Goal: Contribute content

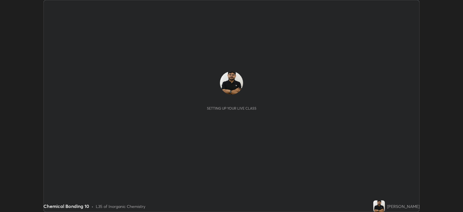
scroll to position [212, 463]
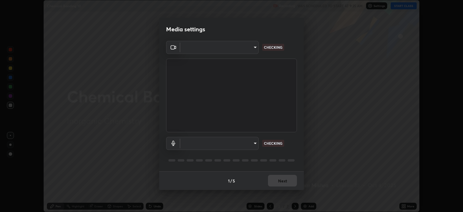
click at [233, 140] on body "Erase all Chemical Bonding 10 Recording WAS SCHEDULED TO START AT 9:25 AM Setti…" at bounding box center [231, 106] width 463 height 212
type input "67417adfccfa8b42c30ef4407fe4a6c493a28e79373338af571501226f50bce5"
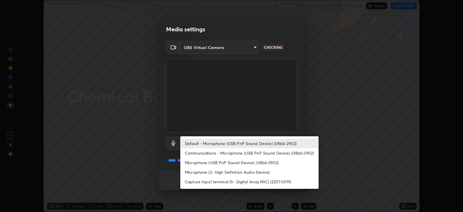
click at [216, 162] on li "Microphone (USB PnP Sound Device) (08bb:2902)" at bounding box center [249, 163] width 138 height 10
type input "0731a5793338620071d28b8b8337ef3b46904e72f5b89cbcf0318e7116545c93"
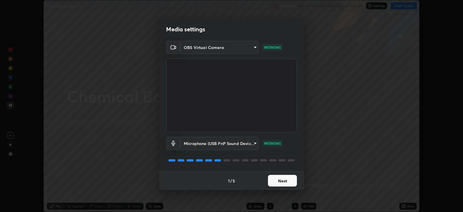
click at [286, 182] on button "Next" at bounding box center [282, 181] width 29 height 12
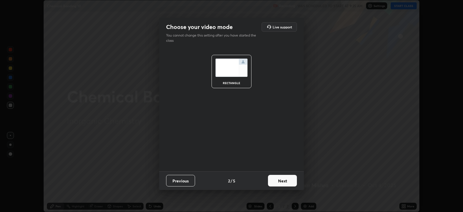
click at [289, 182] on button "Next" at bounding box center [282, 181] width 29 height 12
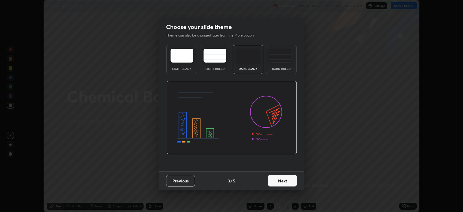
click at [294, 183] on button "Next" at bounding box center [282, 181] width 29 height 12
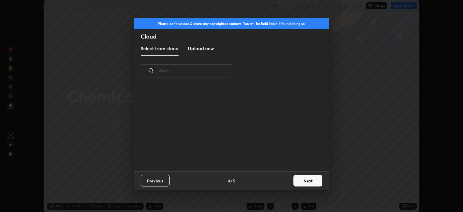
click at [310, 183] on button "Next" at bounding box center [308, 181] width 29 height 12
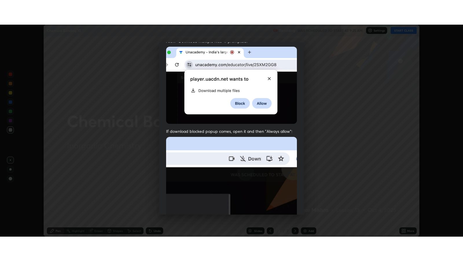
scroll to position [117, 0]
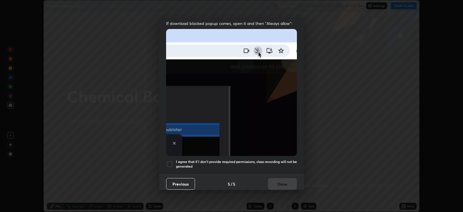
click at [279, 159] on h5 "I agree that if I don't provide required permissions, class recording will not …" at bounding box center [236, 163] width 121 height 9
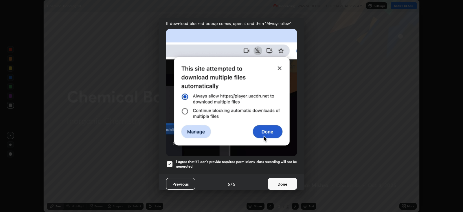
click at [283, 180] on button "Done" at bounding box center [282, 184] width 29 height 12
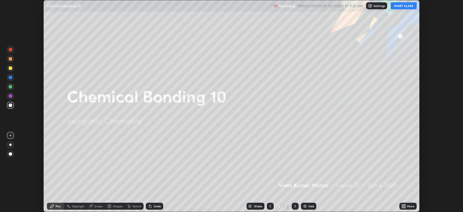
click at [403, 6] on button "START CLASS" at bounding box center [404, 5] width 26 height 7
click at [408, 206] on div "More" at bounding box center [411, 205] width 7 height 3
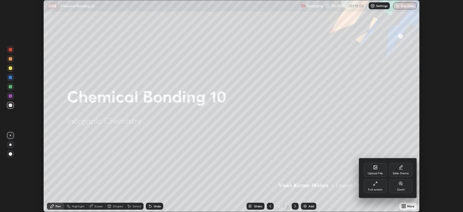
click at [377, 183] on icon at bounding box center [375, 183] width 5 height 5
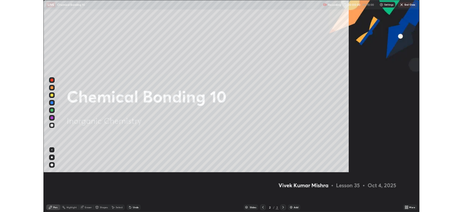
scroll to position [260, 463]
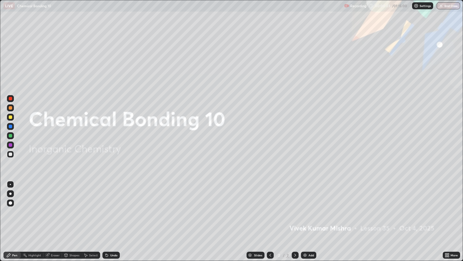
click at [450, 211] on div "More" at bounding box center [451, 254] width 17 height 7
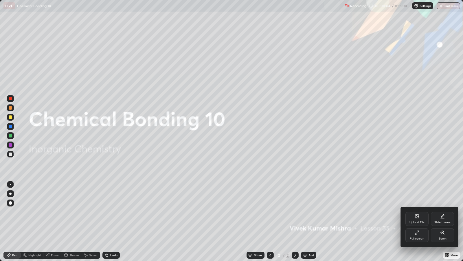
click at [450, 211] on div "Slide theme" at bounding box center [443, 222] width 16 height 3
click at [446, 211] on div "Dark Ruled" at bounding box center [443, 238] width 15 height 3
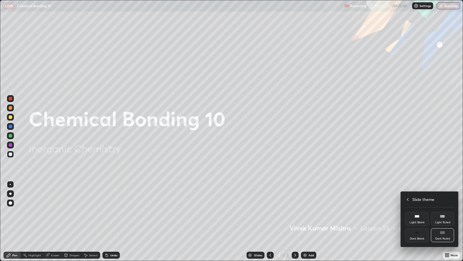
click at [408, 198] on icon at bounding box center [408, 199] width 5 height 5
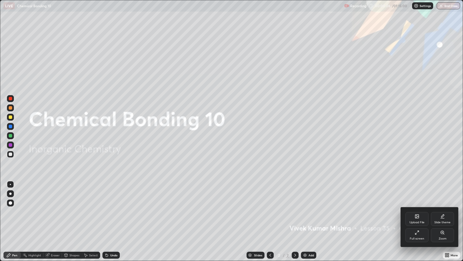
click at [311, 211] on div at bounding box center [231, 130] width 463 height 261
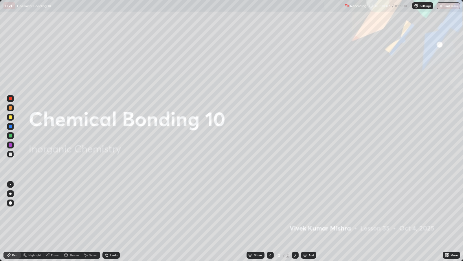
click at [309, 211] on div "Add" at bounding box center [312, 254] width 6 height 3
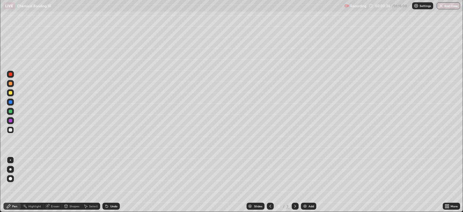
scroll to position [28753, 28501]
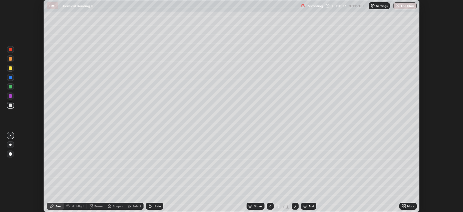
click at [405, 205] on icon at bounding box center [404, 204] width 1 height 1
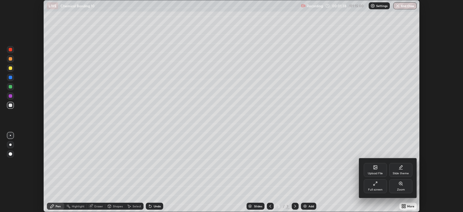
click at [376, 171] on div "Upload File" at bounding box center [375, 170] width 23 height 14
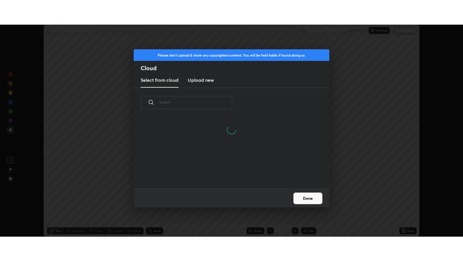
scroll to position [71, 186]
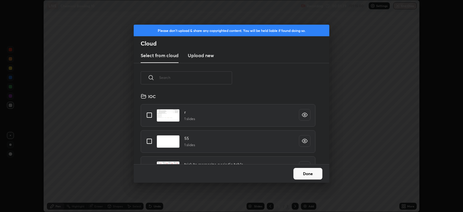
click at [207, 54] on h3 "Upload new" at bounding box center [201, 55] width 26 height 7
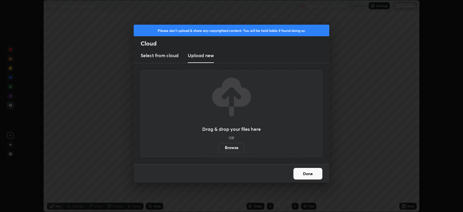
click at [231, 151] on label "Browse" at bounding box center [232, 147] width 26 height 9
click at [219, 151] on input "Browse" at bounding box center [219, 147] width 0 height 9
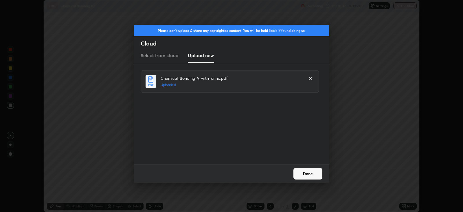
click at [303, 174] on button "Done" at bounding box center [308, 174] width 29 height 12
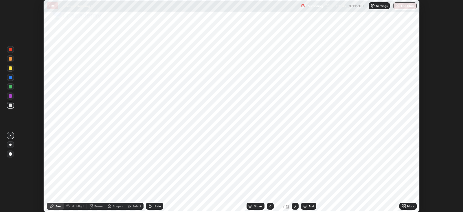
click at [405, 205] on icon at bounding box center [404, 204] width 1 height 1
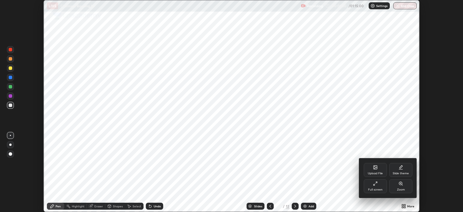
click at [375, 186] on div "Full screen" at bounding box center [375, 186] width 23 height 14
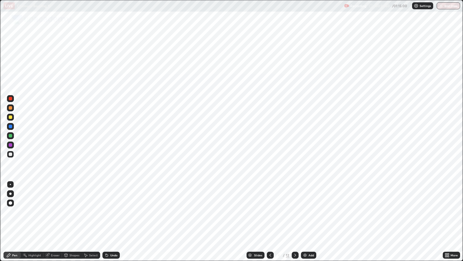
scroll to position [260, 463]
click at [256, 211] on div "Slides" at bounding box center [258, 254] width 8 height 3
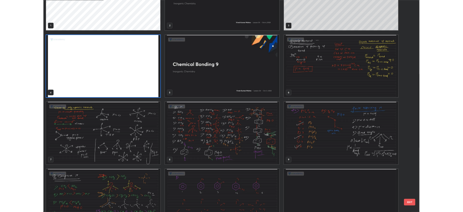
scroll to position [70, 0]
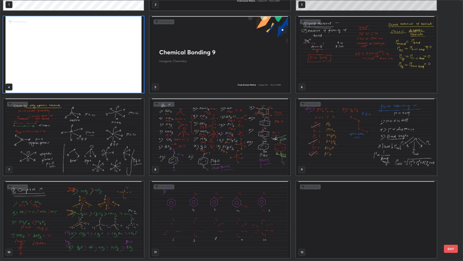
click at [276, 211] on img "grid" at bounding box center [220, 219] width 141 height 77
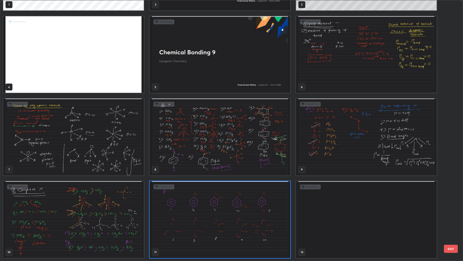
click at [276, 211] on img "grid" at bounding box center [220, 219] width 141 height 77
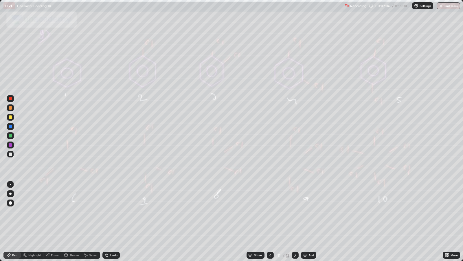
click at [72, 211] on div "Shapes" at bounding box center [75, 254] width 10 height 3
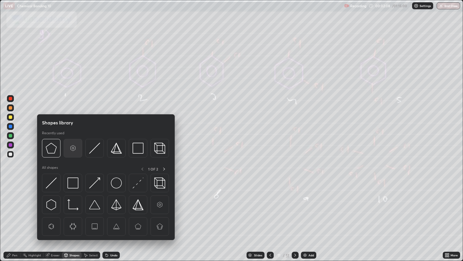
click at [75, 147] on img at bounding box center [72, 148] width 11 height 11
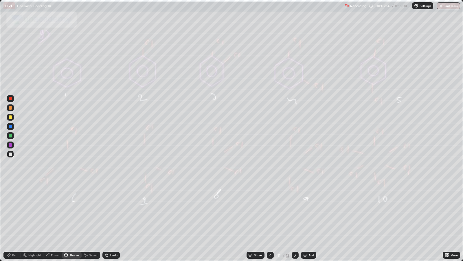
click at [111, 211] on div "Undo" at bounding box center [113, 254] width 7 height 3
click at [89, 211] on div "Select" at bounding box center [93, 254] width 9 height 3
click at [67, 171] on div "0 ° Undo Copy Duplicate Duplicate to new slide Delete" at bounding box center [231, 130] width 463 height 260
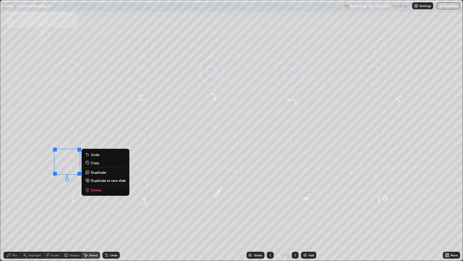
click at [100, 172] on p "Duplicate" at bounding box center [98, 172] width 15 height 5
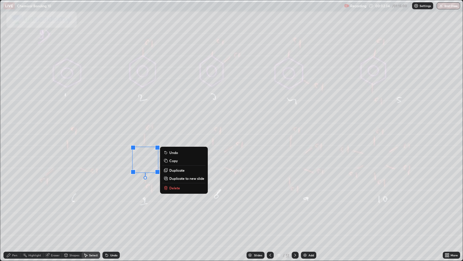
click at [178, 171] on p "Duplicate" at bounding box center [176, 170] width 15 height 5
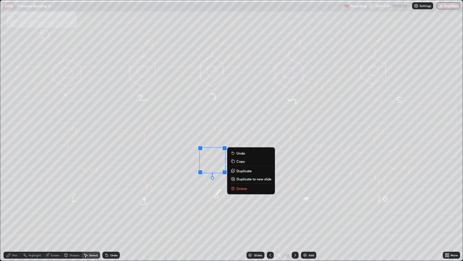
click at [247, 171] on p "Duplicate" at bounding box center [244, 170] width 15 height 5
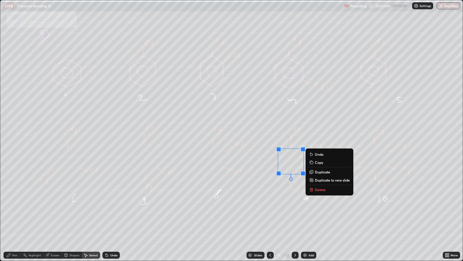
click at [320, 172] on p "Duplicate" at bounding box center [322, 171] width 15 height 5
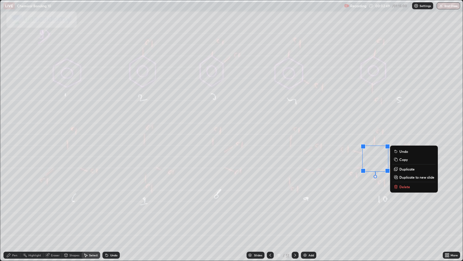
click at [334, 211] on div "0 ° Undo Copy Duplicate Duplicate to new slide Delete" at bounding box center [231, 130] width 463 height 260
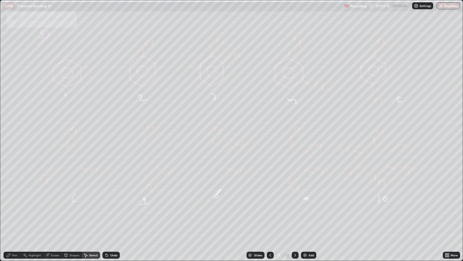
click at [10, 211] on icon at bounding box center [8, 255] width 5 height 5
click at [10, 99] on div at bounding box center [10, 98] width 3 height 3
click at [294, 211] on icon at bounding box center [295, 255] width 5 height 5
click at [308, 211] on div "Add" at bounding box center [308, 254] width 15 height 7
click at [93, 211] on div "Select" at bounding box center [93, 254] width 9 height 3
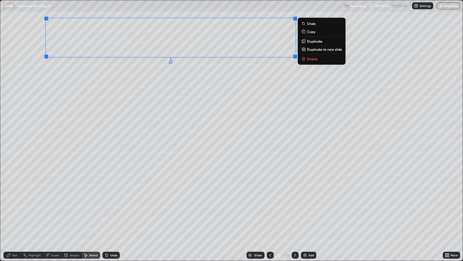
click at [58, 186] on div "0 ° Undo Copy Duplicate Duplicate to new slide Delete" at bounding box center [231, 130] width 463 height 260
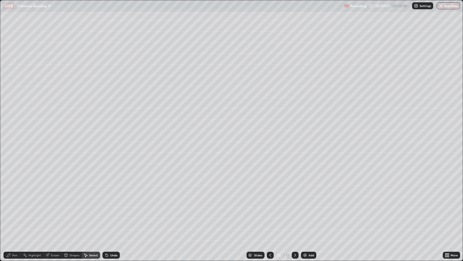
click at [9, 211] on icon at bounding box center [8, 254] width 3 height 3
click at [10, 117] on div at bounding box center [10, 116] width 3 height 3
click at [10, 135] on div at bounding box center [10, 135] width 3 height 3
click at [92, 211] on div "Select" at bounding box center [93, 254] width 9 height 3
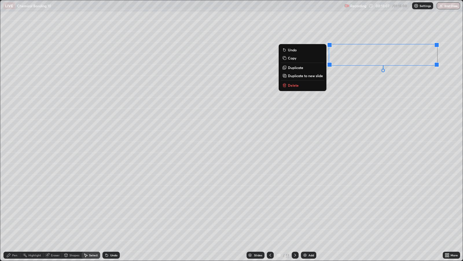
click at [292, 67] on p "Duplicate" at bounding box center [295, 67] width 15 height 5
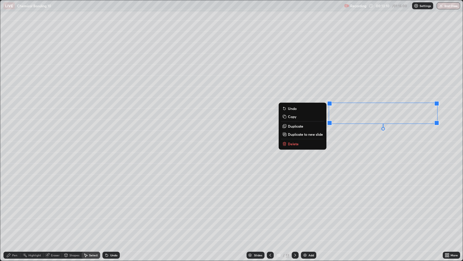
click at [295, 124] on p "Duplicate" at bounding box center [295, 126] width 15 height 5
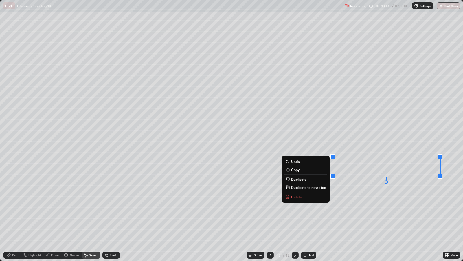
click at [296, 179] on p "Duplicate" at bounding box center [298, 179] width 15 height 5
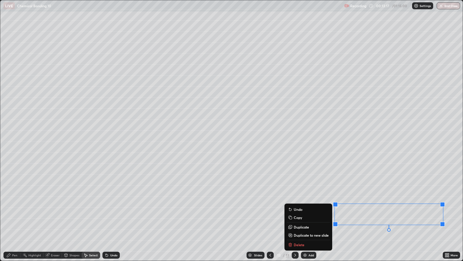
click at [13, 211] on div "Pen" at bounding box center [14, 254] width 5 height 3
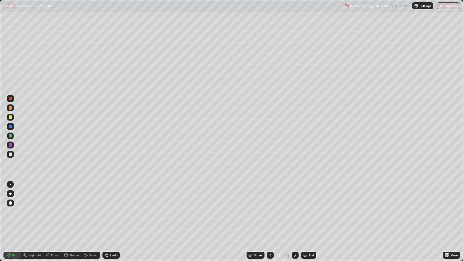
click at [10, 117] on div at bounding box center [10, 116] width 3 height 3
click at [111, 211] on div "Undo" at bounding box center [111, 254] width 17 height 7
click at [11, 98] on div at bounding box center [10, 98] width 3 height 3
click at [90, 211] on div "Select" at bounding box center [93, 254] width 9 height 3
click at [280, 211] on div "0 ° Undo Copy Duplicate Duplicate to new slide Delete" at bounding box center [231, 130] width 463 height 260
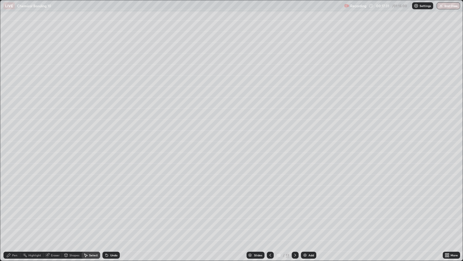
click at [54, 211] on div "Eraser" at bounding box center [55, 254] width 9 height 3
click at [14, 211] on div "Pen" at bounding box center [14, 254] width 5 height 3
click at [10, 154] on div at bounding box center [10, 153] width 3 height 3
click at [309, 211] on div "Add" at bounding box center [312, 254] width 6 height 3
click at [111, 211] on div "Undo" at bounding box center [113, 254] width 7 height 3
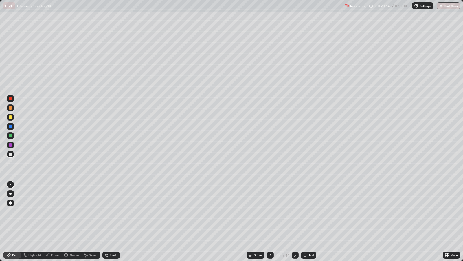
click at [112, 211] on div "Undo" at bounding box center [113, 254] width 7 height 3
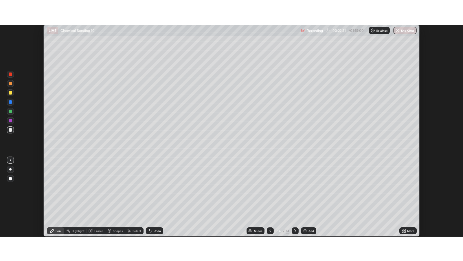
scroll to position [28753, 28501]
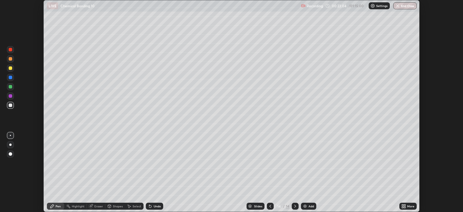
click at [411, 206] on div "More" at bounding box center [411, 205] width 7 height 3
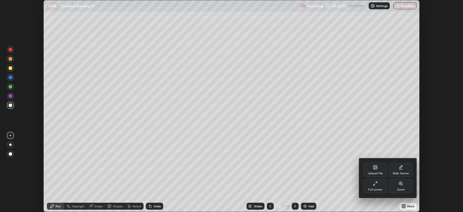
click at [380, 186] on div "Full screen" at bounding box center [375, 186] width 23 height 14
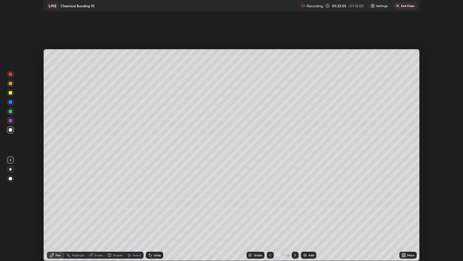
scroll to position [260, 463]
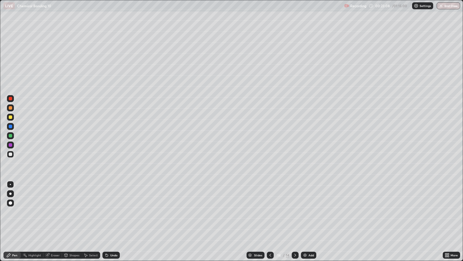
click at [10, 137] on div at bounding box center [10, 135] width 3 height 3
click at [113, 211] on div "Undo" at bounding box center [113, 254] width 7 height 3
click at [112, 211] on div "Undo" at bounding box center [113, 254] width 7 height 3
click at [111, 211] on div "Undo" at bounding box center [113, 254] width 7 height 3
click at [110, 211] on div "Undo" at bounding box center [113, 254] width 7 height 3
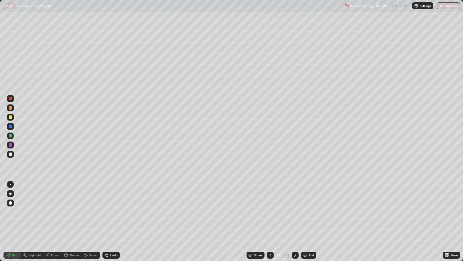
click at [110, 211] on div "Undo" at bounding box center [113, 254] width 7 height 3
click at [312, 211] on div "Add" at bounding box center [312, 254] width 6 height 3
click at [10, 99] on div at bounding box center [10, 98] width 3 height 3
click at [312, 211] on div "Add" at bounding box center [312, 254] width 6 height 3
click at [10, 117] on div at bounding box center [10, 116] width 3 height 3
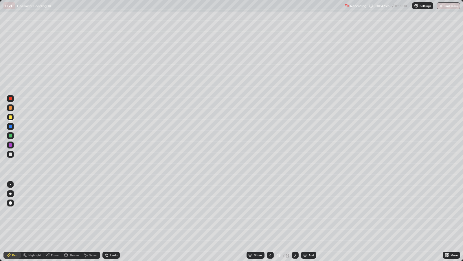
click at [10, 107] on div at bounding box center [10, 107] width 3 height 3
click at [13, 154] on div at bounding box center [10, 154] width 7 height 7
click at [10, 117] on div at bounding box center [10, 116] width 3 height 3
click at [10, 136] on div at bounding box center [10, 135] width 3 height 3
click at [11, 144] on div at bounding box center [10, 144] width 3 height 3
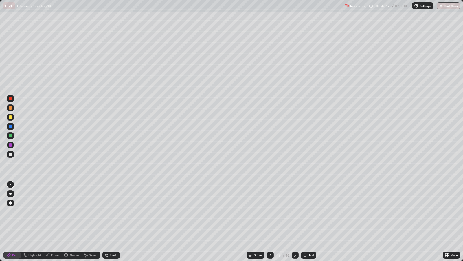
click at [12, 136] on div at bounding box center [10, 135] width 3 height 3
click at [311, 211] on div "Add" at bounding box center [312, 254] width 6 height 3
click at [10, 109] on div at bounding box center [10, 107] width 3 height 3
click at [10, 155] on div at bounding box center [10, 153] width 3 height 3
click at [10, 136] on div at bounding box center [10, 135] width 3 height 3
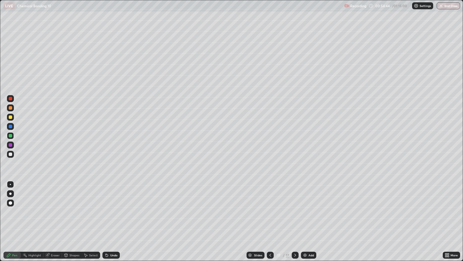
click at [112, 211] on div "Undo" at bounding box center [113, 254] width 7 height 3
click at [309, 211] on div "Add" at bounding box center [312, 254] width 6 height 3
click at [9, 156] on div at bounding box center [10, 153] width 3 height 3
click at [10, 98] on div at bounding box center [10, 98] width 3 height 3
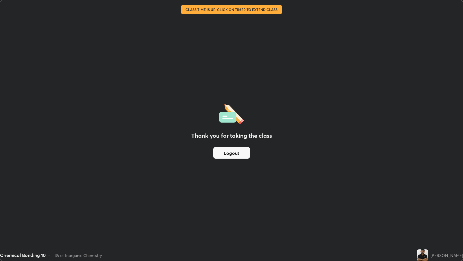
click at [235, 156] on button "Logout" at bounding box center [231, 153] width 37 height 12
click at [232, 155] on button "Logout" at bounding box center [231, 153] width 37 height 12
click at [229, 155] on button "Logout" at bounding box center [231, 153] width 37 height 12
